Goal: Navigation & Orientation: Find specific page/section

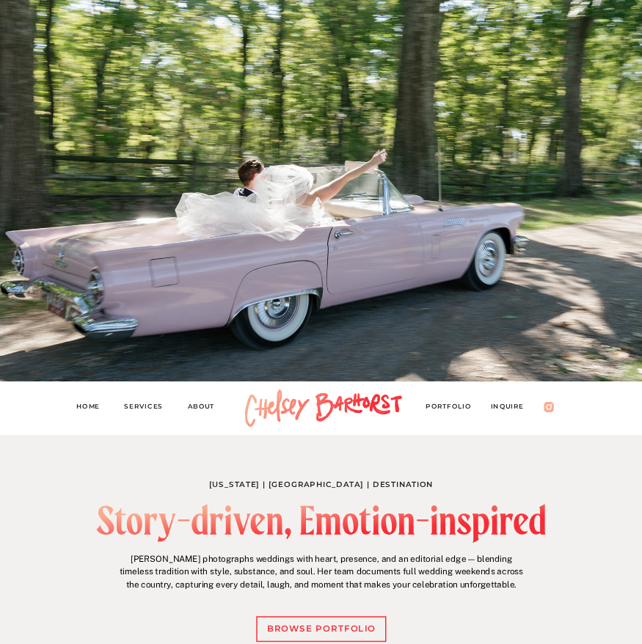
click at [146, 404] on nav "Services" at bounding box center [148, 408] width 48 height 15
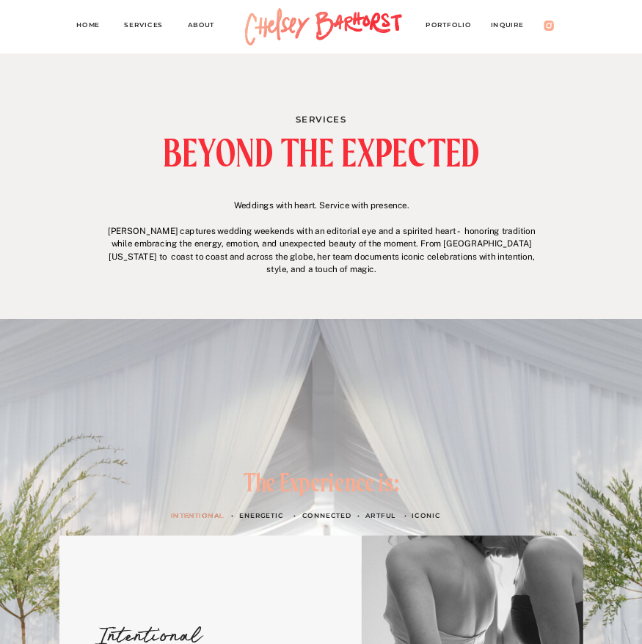
click at [211, 27] on nav "About" at bounding box center [206, 26] width 37 height 15
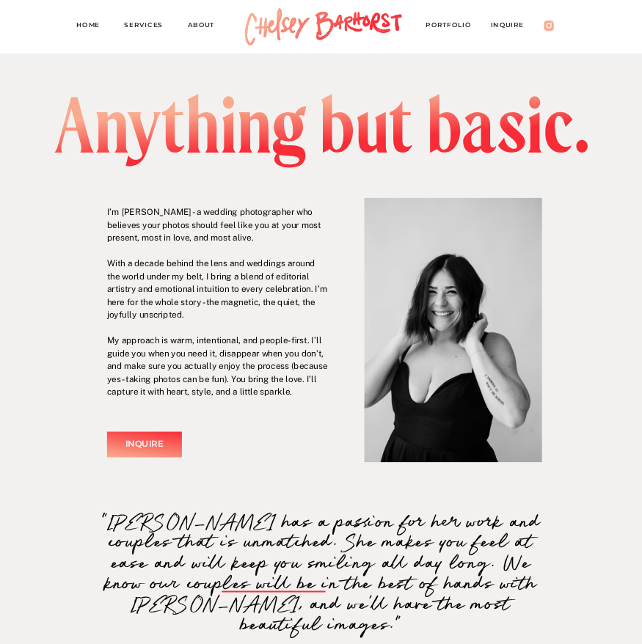
click at [447, 54] on div at bounding box center [321, 54] width 642 height 0
click at [447, 18] on div at bounding box center [321, 27] width 642 height 54
click at [448, 29] on nav "PORTFOLIO" at bounding box center [454, 26] width 56 height 15
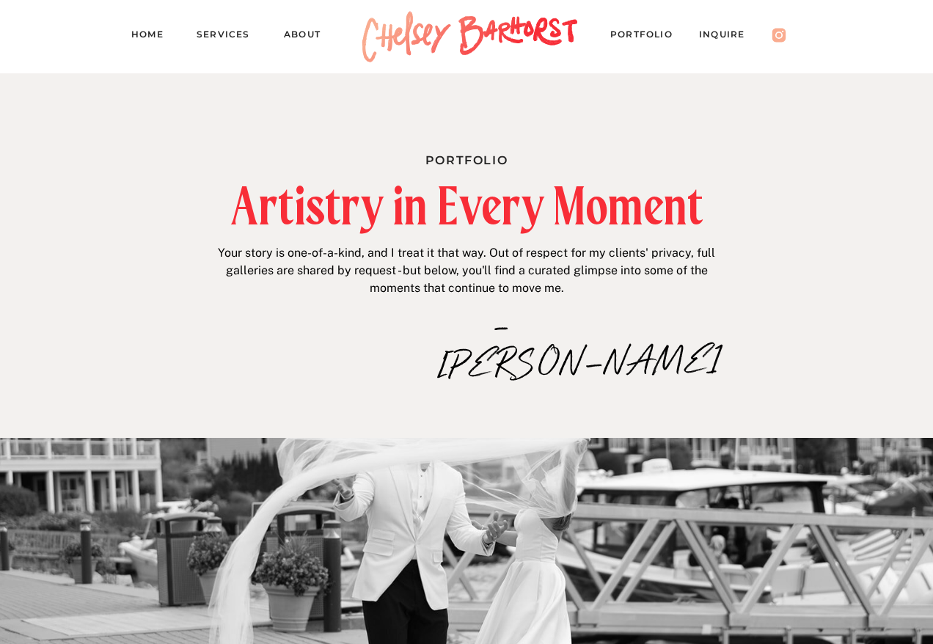
click at [641, 33] on nav "Inquire" at bounding box center [729, 36] width 60 height 21
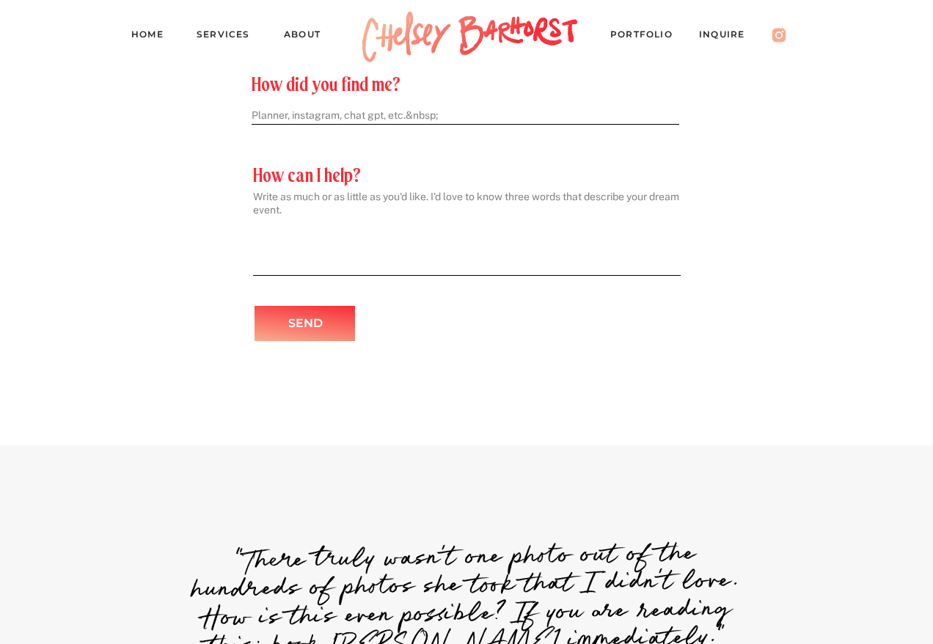
scroll to position [1040, 0]
